Goal: Information Seeking & Learning: Check status

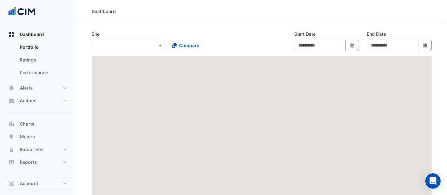
type input "**********"
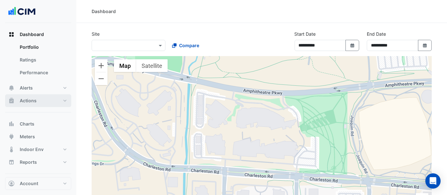
click at [30, 100] on span "Actions" at bounding box center [28, 100] width 17 height 6
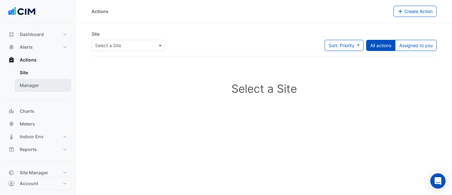
click at [29, 81] on link "Manager" at bounding box center [43, 85] width 57 height 13
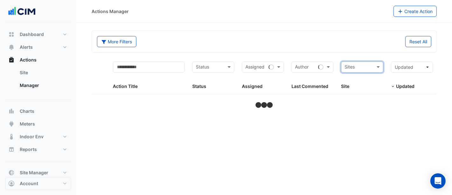
click at [360, 66] on input "text" at bounding box center [359, 67] width 28 height 7
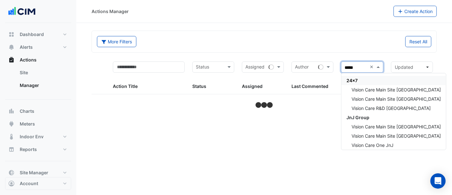
type input "******"
click at [377, 96] on span "Vision Care Main Site [GEOGRAPHIC_DATA]" at bounding box center [396, 98] width 89 height 5
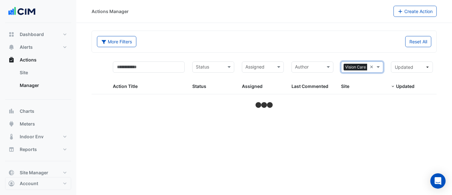
select select "***"
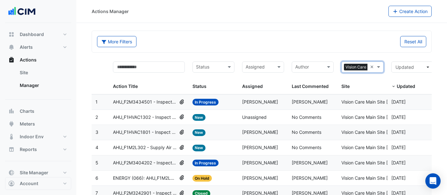
click at [153, 145] on span "AHU_F1M2L302 - Supply Air Temperature Poor Control" at bounding box center [145, 147] width 64 height 7
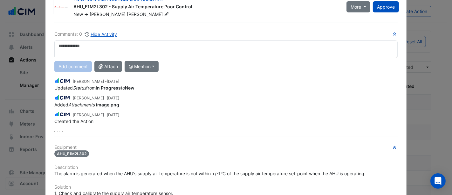
scroll to position [106, 0]
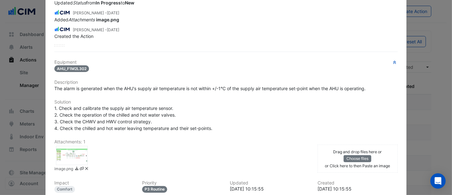
click at [75, 153] on div at bounding box center [72, 155] width 32 height 19
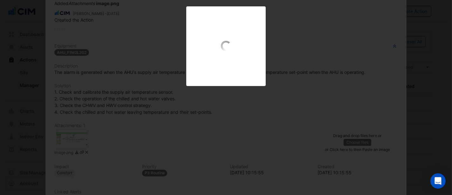
scroll to position [90, 0]
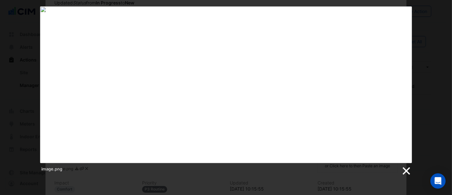
click at [406, 166] on link at bounding box center [406, 171] width 10 height 10
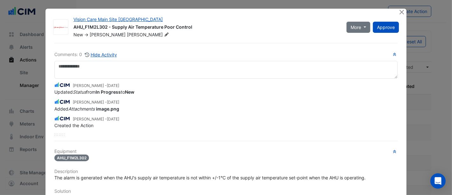
scroll to position [0, 0]
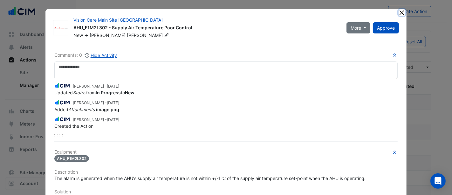
click at [399, 10] on button "Close" at bounding box center [402, 12] width 7 height 7
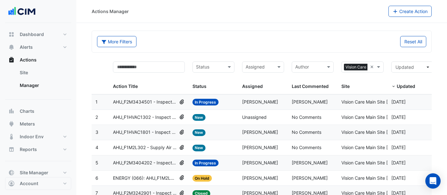
click at [172, 99] on span "AHU_F2M3434501 - Inspect Hot Water Valve Leak" at bounding box center [145, 101] width 64 height 7
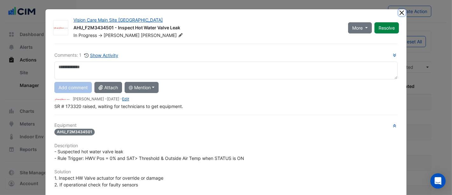
click at [400, 11] on button "Close" at bounding box center [402, 12] width 7 height 7
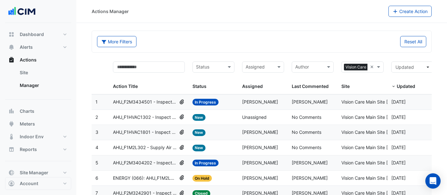
click at [171, 101] on span "AHU_F2M3434501 - Inspect Hot Water Valve Leak" at bounding box center [145, 101] width 64 height 7
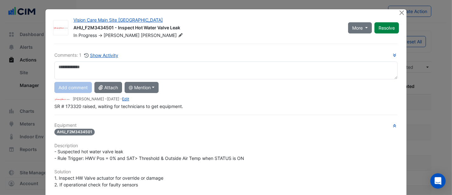
scroll to position [122, 0]
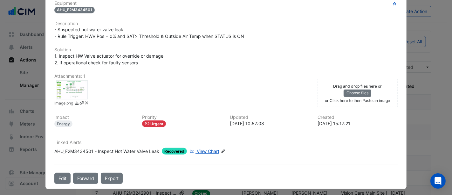
click at [70, 80] on div at bounding box center [72, 89] width 32 height 19
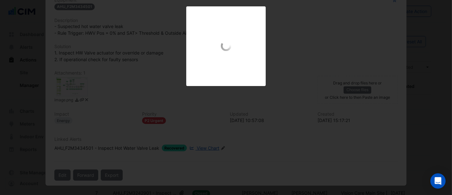
scroll to position [108, 0]
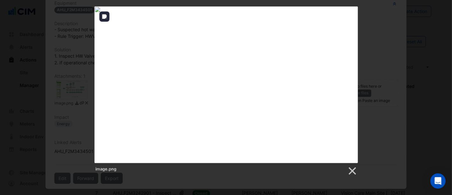
click at [221, 59] on img at bounding box center [226, 84] width 264 height 157
click at [347, 170] on div "image.png" at bounding box center [226, 169] width 264 height 13
click at [352, 169] on link at bounding box center [352, 171] width 10 height 10
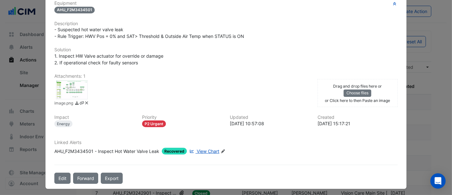
scroll to position [0, 0]
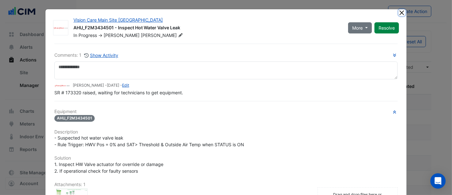
click at [399, 12] on button "Close" at bounding box center [402, 12] width 7 height 7
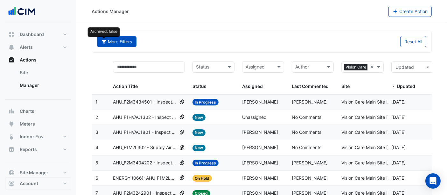
click at [102, 43] on fa-icon "button" at bounding box center [104, 41] width 6 height 5
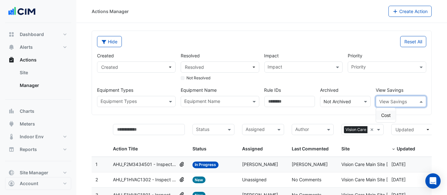
click at [403, 98] on input "text" at bounding box center [394, 101] width 31 height 7
click at [384, 113] on span "Cost" at bounding box center [386, 114] width 10 height 5
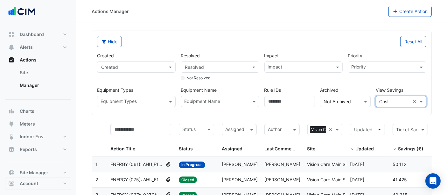
click at [237, 162] on span "[PERSON_NAME]" at bounding box center [240, 163] width 36 height 5
